Goal: Find specific fact: Locate a discrete piece of known information

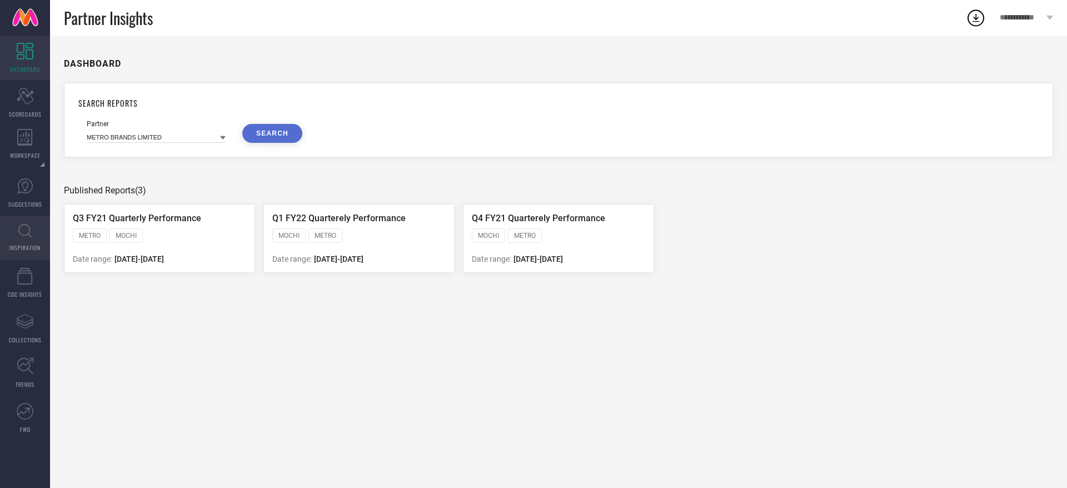
click at [19, 250] on span "INSPIRATION" at bounding box center [24, 247] width 31 height 8
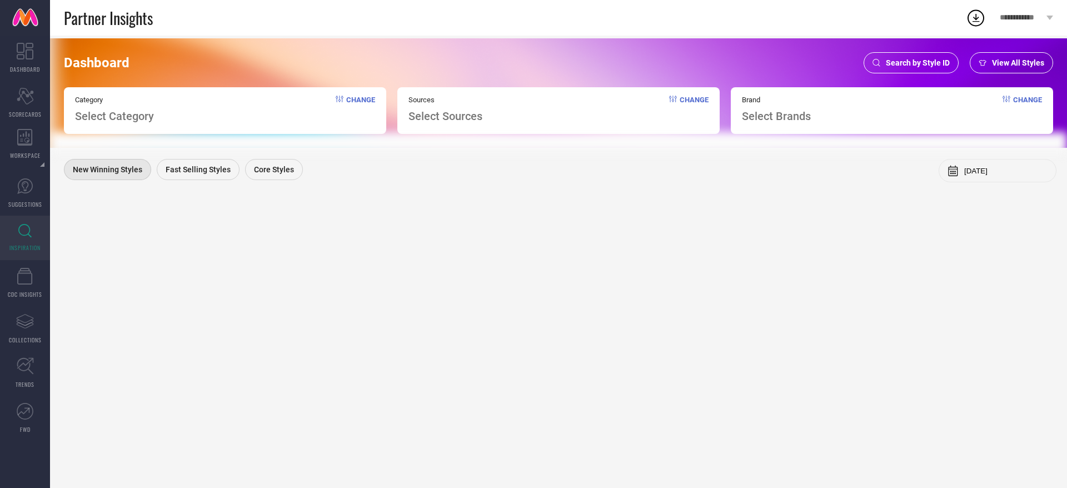
click at [910, 60] on span "Search by Style ID" at bounding box center [918, 62] width 64 height 9
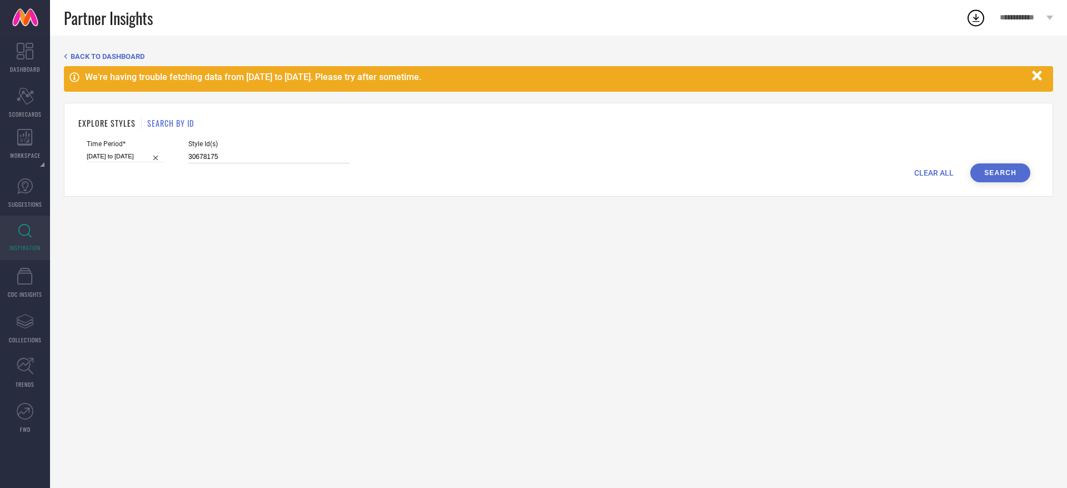
click at [285, 159] on input "30678175" at bounding box center [268, 157] width 161 height 13
paste input "25190308"
type input "25190308"
click at [1017, 171] on button "Search" at bounding box center [1000, 172] width 60 height 19
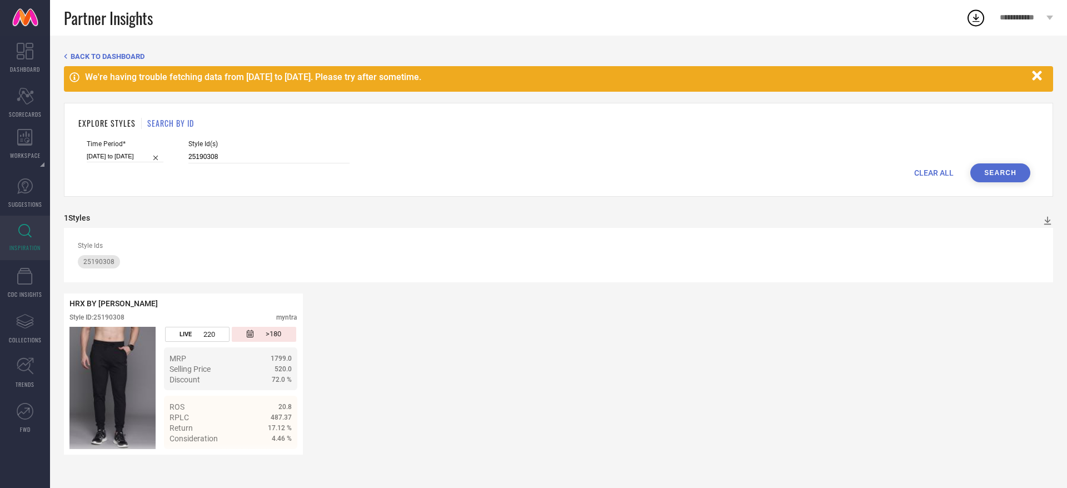
select select "11"
select select "2024"
select select "2025"
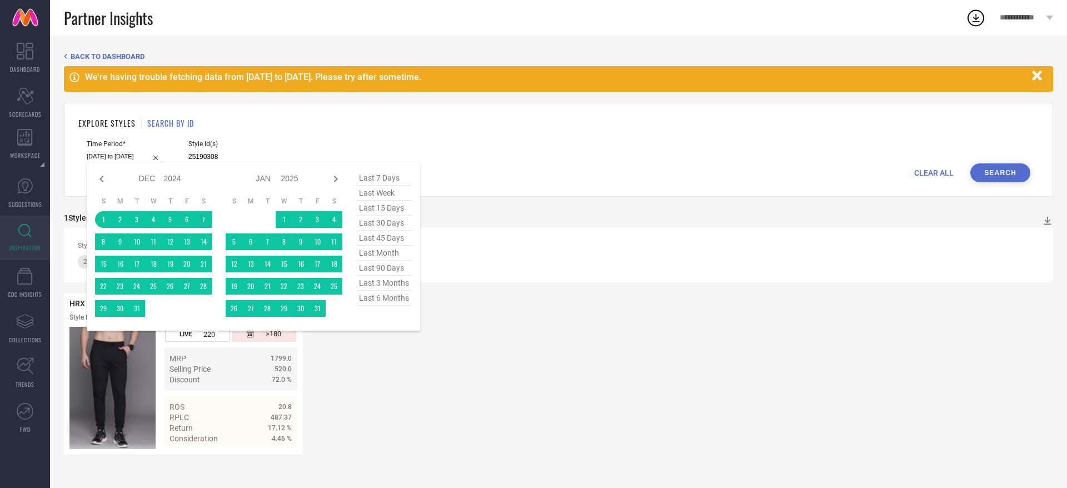
click at [136, 154] on input "[DATE] to [DATE]" at bounding box center [125, 157] width 77 height 12
click at [393, 298] on span "last 6 months" at bounding box center [384, 298] width 56 height 15
type input "[DATE] to [DATE]"
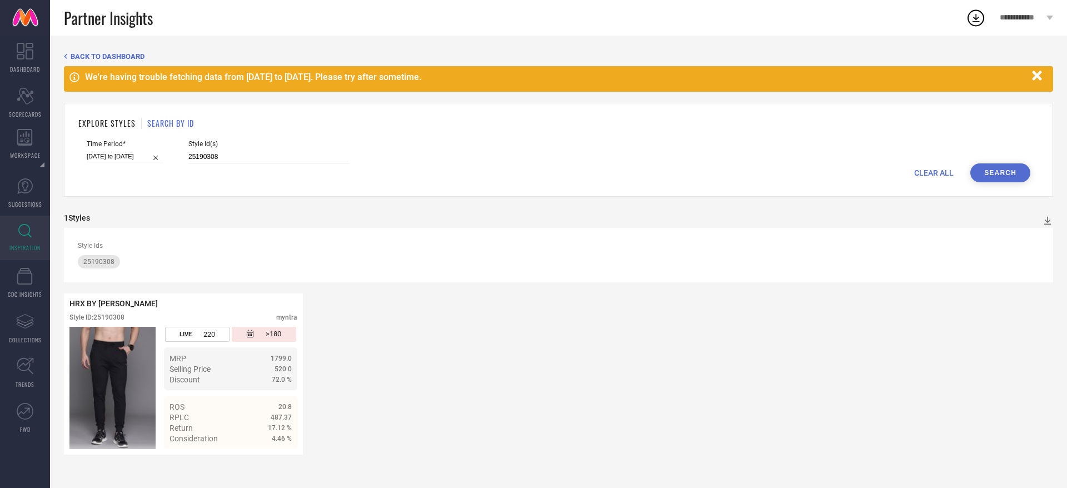
click at [1005, 174] on button "Search" at bounding box center [1000, 172] width 60 height 19
